Goal: Task Accomplishment & Management: Use online tool/utility

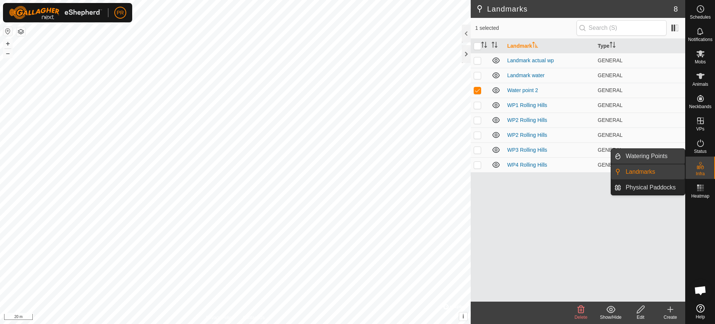
click at [655, 152] on link "Watering Points" at bounding box center [653, 156] width 64 height 15
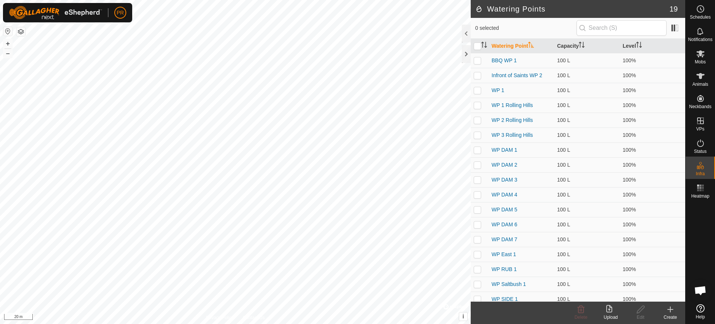
click at [673, 314] on div "Create" at bounding box center [671, 317] width 30 height 7
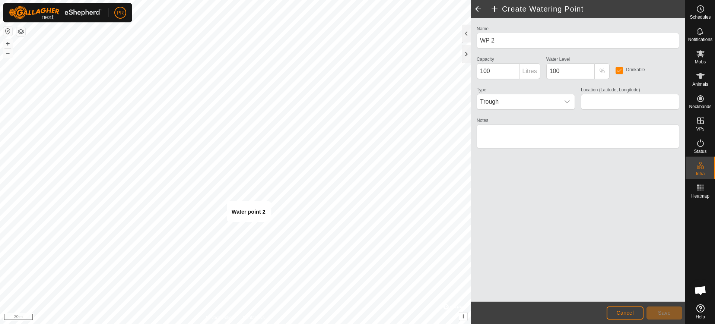
type input "-35.062066, 139.859304"
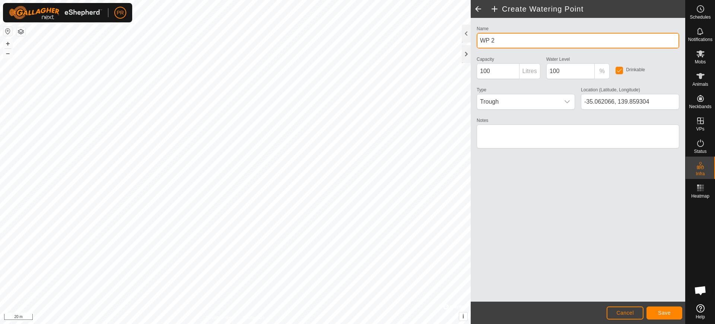
click at [478, 38] on input "WP 2" at bounding box center [578, 41] width 203 height 16
type input "BBQ WP 2"
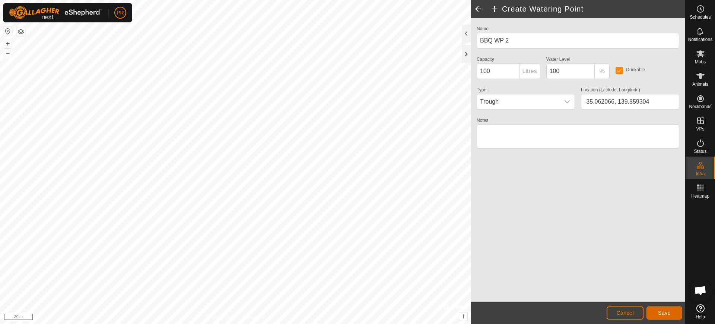
click at [658, 310] on span "Save" at bounding box center [664, 313] width 13 height 6
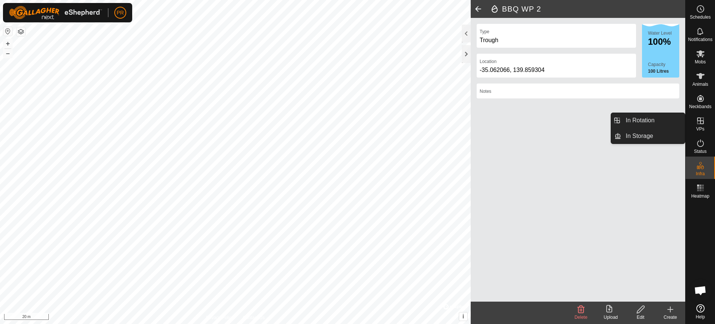
click at [700, 124] on icon at bounding box center [700, 120] width 9 height 9
click at [675, 122] on link "In Rotation" at bounding box center [653, 120] width 64 height 15
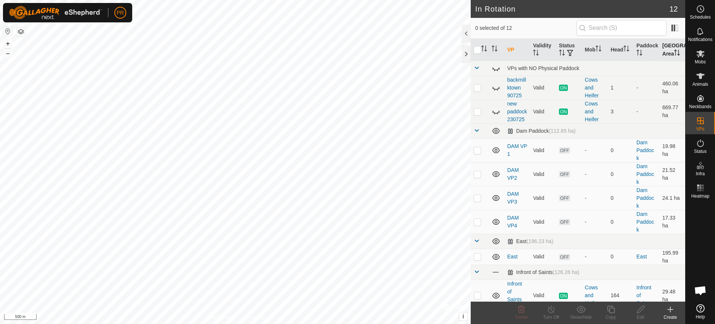
click at [666, 53] on th "[GEOGRAPHIC_DATA] Area" at bounding box center [673, 50] width 26 height 22
click at [478, 91] on p-checkbox at bounding box center [477, 88] width 7 height 6
checkbox input "true"
click at [479, 114] on p-checkbox at bounding box center [477, 111] width 7 height 6
checkbox input "true"
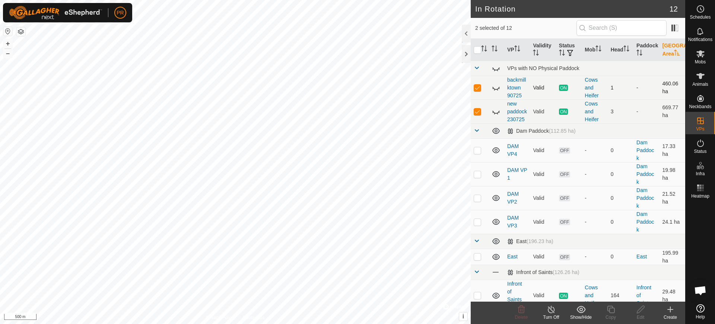
click at [475, 91] on p-checkbox at bounding box center [477, 88] width 7 height 6
checkbox input "false"
click at [496, 92] on icon at bounding box center [496, 87] width 9 height 9
click at [497, 116] on icon at bounding box center [496, 111] width 9 height 9
click at [479, 114] on p-checkbox at bounding box center [477, 111] width 7 height 6
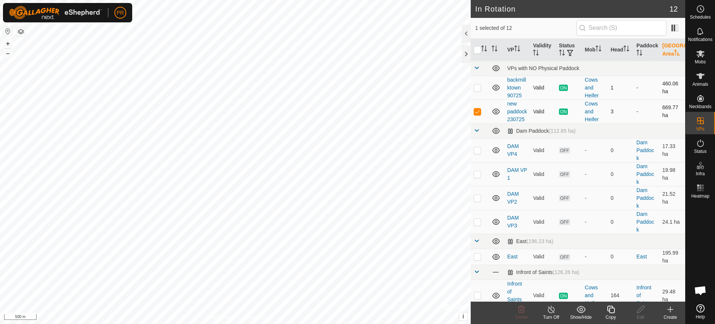
checkbox input "false"
click at [477, 91] on p-checkbox at bounding box center [477, 88] width 7 height 6
checkbox input "false"
click at [473, 121] on td at bounding box center [480, 111] width 18 height 24
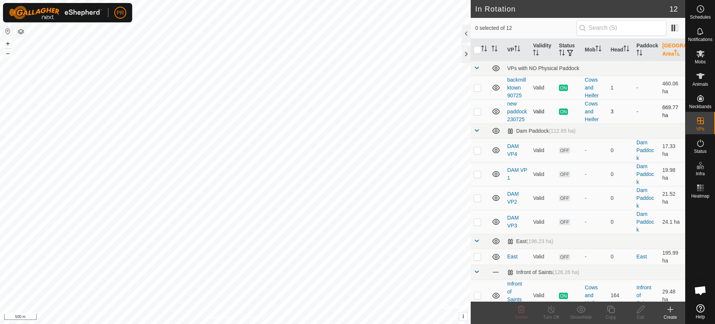
checkbox input "true"
click at [666, 310] on icon at bounding box center [670, 309] width 9 height 9
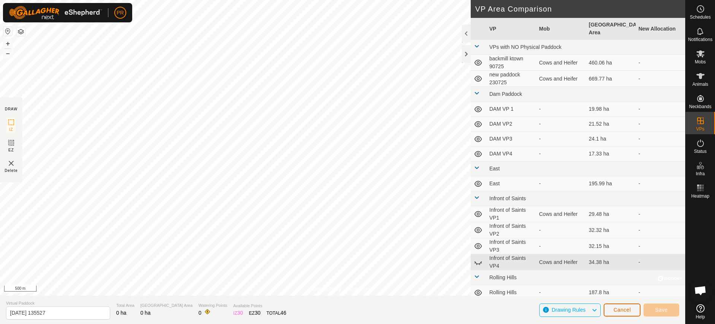
click at [630, 312] on span "Cancel" at bounding box center [623, 310] width 18 height 6
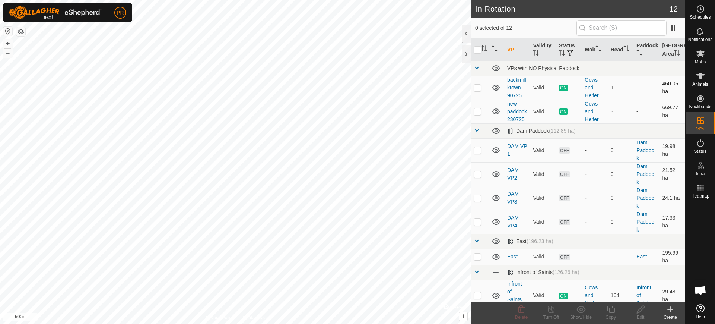
click at [476, 91] on p-checkbox at bounding box center [477, 88] width 7 height 6
checkbox input "true"
click at [551, 308] on icon at bounding box center [551, 308] width 7 height 7
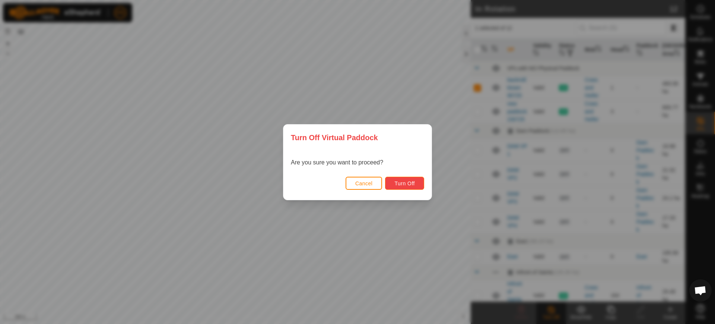
click at [410, 183] on span "Turn Off" at bounding box center [404, 183] width 20 height 6
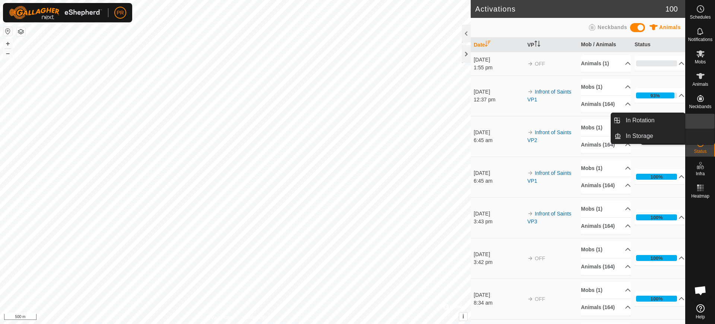
click at [697, 120] on link "In Rotation" at bounding box center [683, 121] width 64 height 15
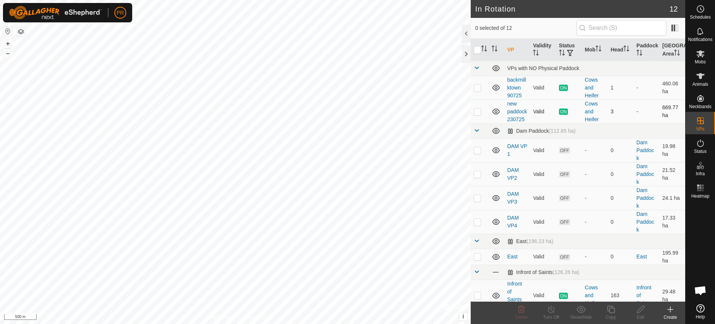
checkbox input "true"
click at [479, 114] on p-checkbox at bounding box center [477, 111] width 7 height 6
checkbox input "true"
click at [494, 92] on icon at bounding box center [496, 87] width 9 height 9
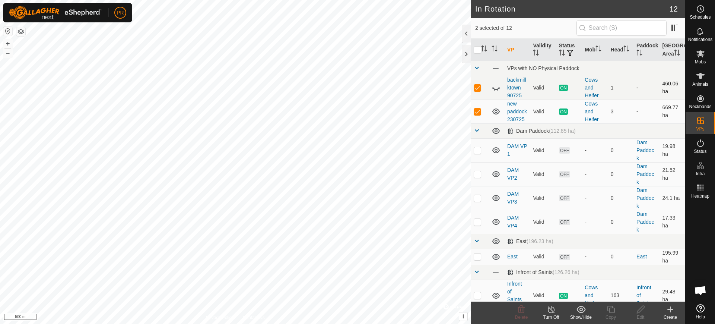
click at [476, 91] on p-checkbox at bounding box center [477, 88] width 7 height 6
checkbox input "false"
click at [478, 114] on p-checkbox at bounding box center [477, 111] width 7 height 6
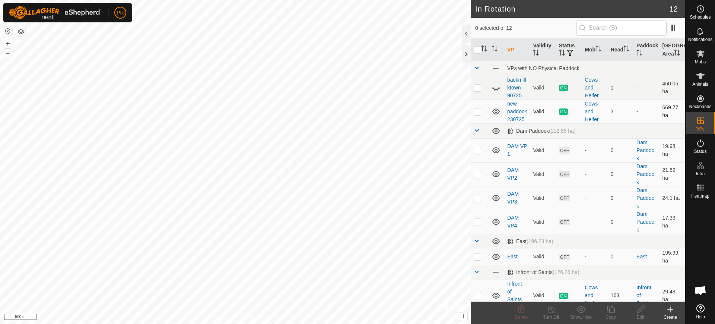
click at [478, 114] on p-checkbox at bounding box center [477, 111] width 7 height 6
click at [479, 114] on p-checkbox at bounding box center [477, 111] width 7 height 6
checkbox input "false"
click at [493, 116] on icon at bounding box center [496, 111] width 9 height 9
click at [495, 92] on icon at bounding box center [496, 87] width 9 height 9
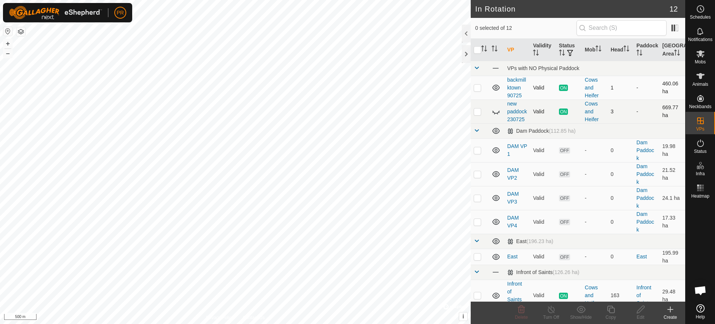
click at [475, 91] on p-checkbox at bounding box center [477, 88] width 7 height 6
checkbox input "false"
click at [496, 92] on icon at bounding box center [496, 87] width 9 height 9
click at [252, 0] on html "PR Schedules Notifications Mobs Animals Neckbands VPs Status Infra Heatmap Help…" at bounding box center [357, 162] width 715 height 324
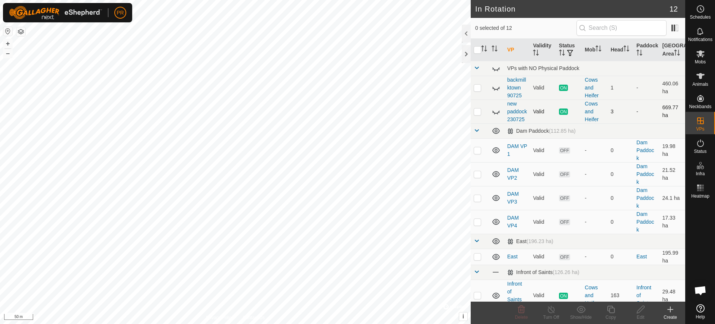
click at [283, 323] on html "PR Schedules Notifications Mobs Animals Neckbands VPs Status Infra Heatmap Help…" at bounding box center [357, 162] width 715 height 324
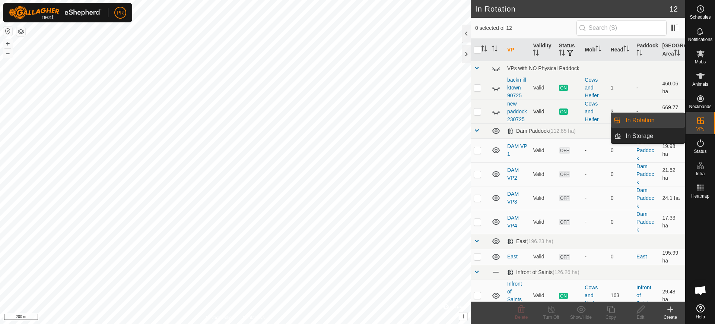
click at [700, 119] on icon at bounding box center [700, 120] width 7 height 7
click at [641, 118] on link "In Rotation" at bounding box center [653, 120] width 64 height 15
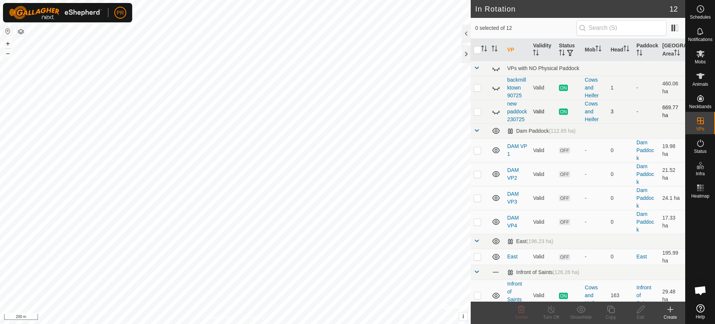
click at [671, 308] on icon at bounding box center [671, 309] width 0 height 5
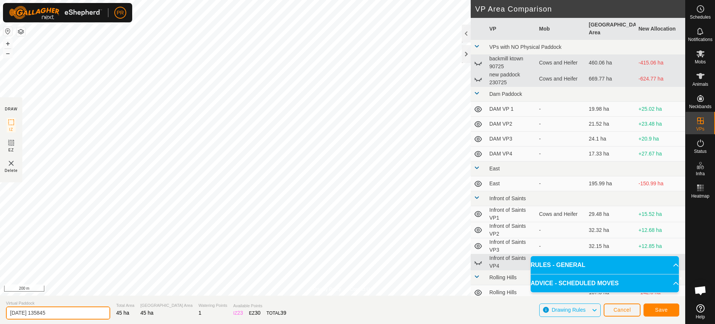
drag, startPoint x: 57, startPoint y: 310, endPoint x: 0, endPoint y: 334, distance: 62.3
click at [0, 323] on html "PR Schedules Notifications Mobs Animals Neckbands VPs Status Infra Heatmap Help…" at bounding box center [357, 162] width 715 height 324
type input "Barb Que VP1"
click at [661, 308] on span "Save" at bounding box center [661, 310] width 13 height 6
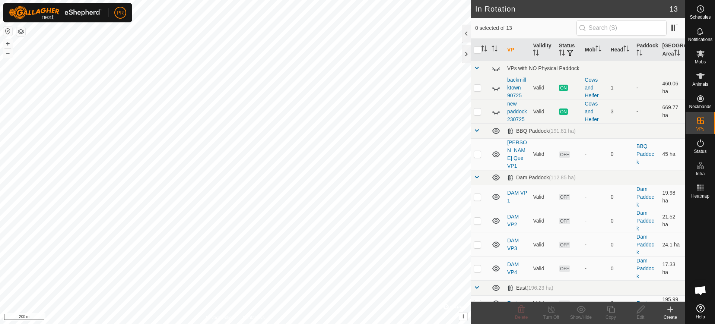
click at [669, 310] on icon at bounding box center [670, 309] width 9 height 9
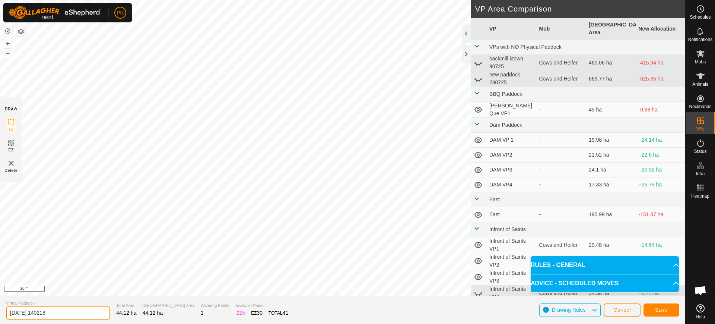
drag, startPoint x: 71, startPoint y: 310, endPoint x: 0, endPoint y: 332, distance: 74.0
click at [0, 323] on html "PR Schedules Notifications Mobs Animals Neckbands VPs Status Infra Heatmap Help…" at bounding box center [357, 162] width 715 height 324
type input "Barb Que 2"
click at [665, 306] on button "Save" at bounding box center [662, 309] width 36 height 13
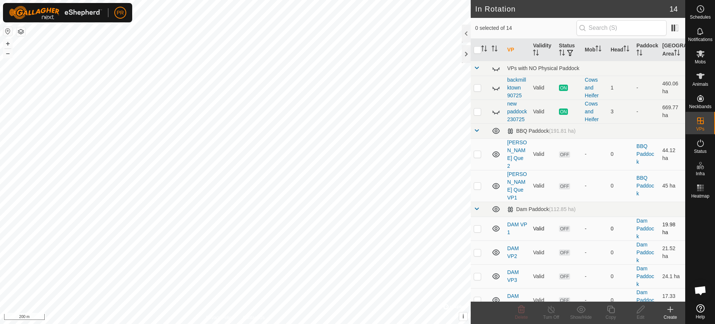
checkbox input "true"
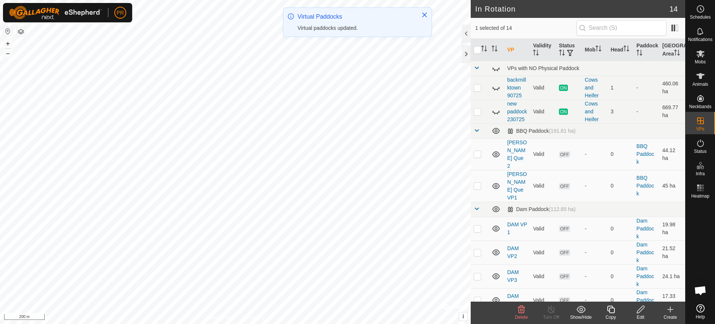
click at [672, 316] on div "Create" at bounding box center [671, 317] width 30 height 7
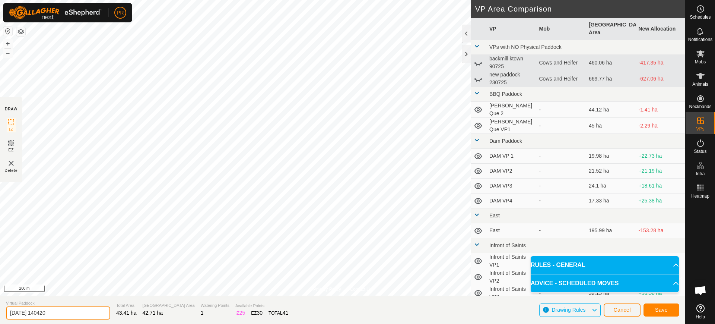
drag, startPoint x: 61, startPoint y: 311, endPoint x: 10, endPoint y: 315, distance: 51.2
click at [0, 311] on section "Virtual Paddock 2025-09-24 140420 Total Area 43.41 ha Grazing Area 42.71 ha Wat…" at bounding box center [342, 309] width 685 height 28
type input "Barb Que 3"
click at [663, 308] on span "Save" at bounding box center [661, 310] width 13 height 6
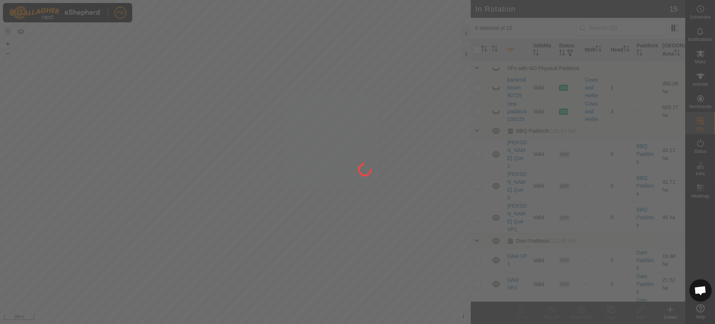
click at [91, 215] on div "PR Schedules Notifications Mobs Animals Neckbands VPs Status Infra Heatmap Help…" at bounding box center [357, 162] width 715 height 324
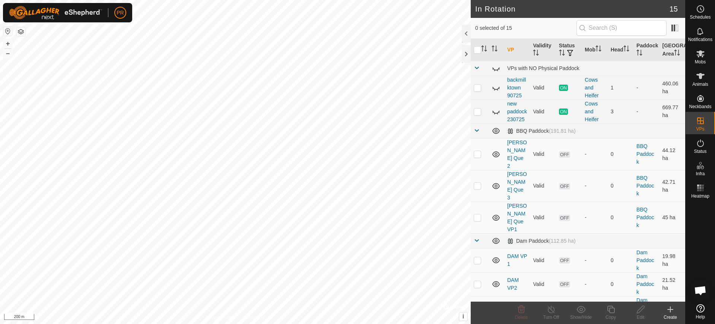
click at [671, 311] on icon at bounding box center [671, 309] width 0 height 5
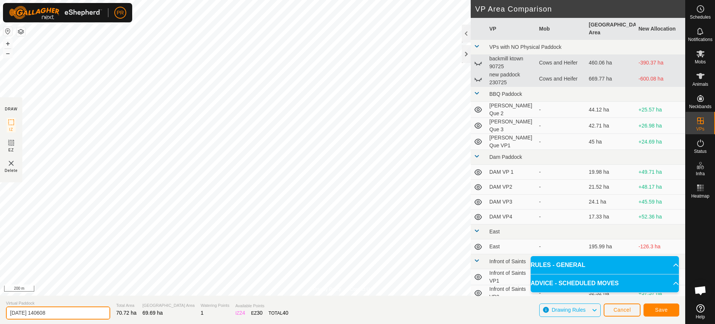
drag, startPoint x: 62, startPoint y: 307, endPoint x: 0, endPoint y: 296, distance: 62.8
click at [0, 297] on section "Virtual Paddock 2025-09-24 140608 Total Area 70.72 ha Grazing Area 69.69 ha Wat…" at bounding box center [342, 309] width 685 height 28
type input "Barb Que 4"
click at [664, 308] on span "Save" at bounding box center [661, 310] width 13 height 6
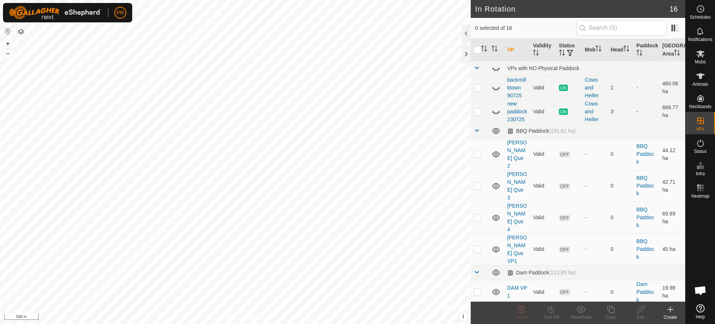
checkbox input "true"
